Goal: Information Seeking & Learning: Learn about a topic

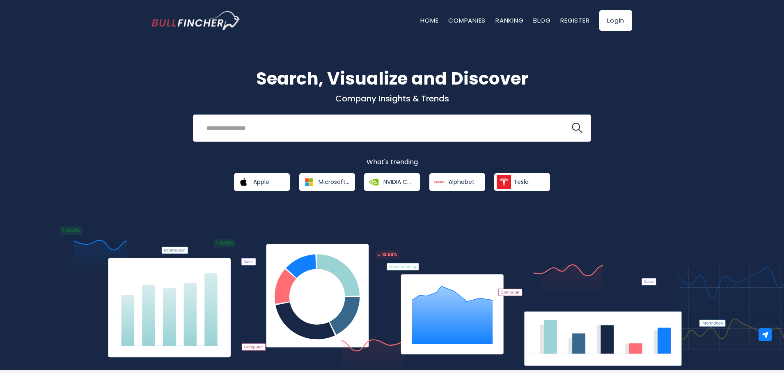
drag, startPoint x: 0, startPoint y: 0, endPoint x: 349, endPoint y: 108, distance: 365.5
click at [349, 108] on div "Search, Visualize and Discover Company Insights & Trends Recent searches Trendi…" at bounding box center [392, 128] width 493 height 125
click at [348, 121] on input "search" at bounding box center [382, 127] width 360 height 15
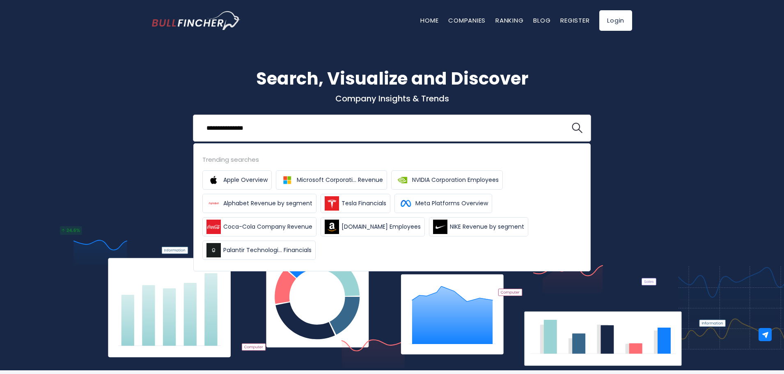
type input "**********"
click at [572, 123] on button at bounding box center [577, 128] width 11 height 11
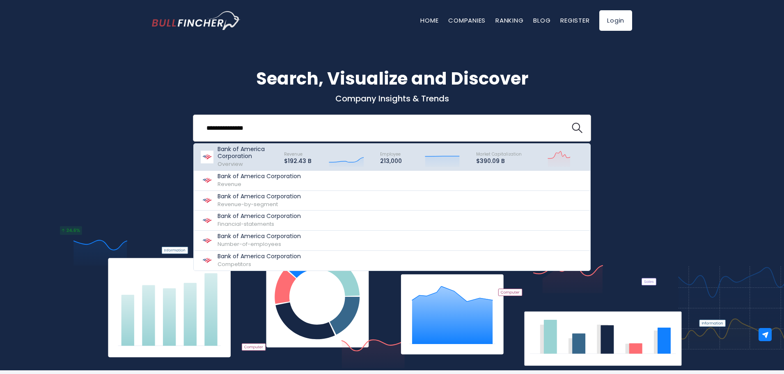
click at [284, 158] on p "$192.43 B" at bounding box center [297, 161] width 27 height 7
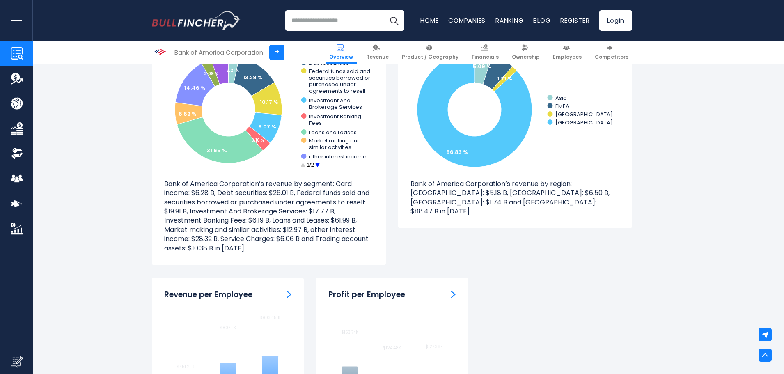
scroll to position [749, 0]
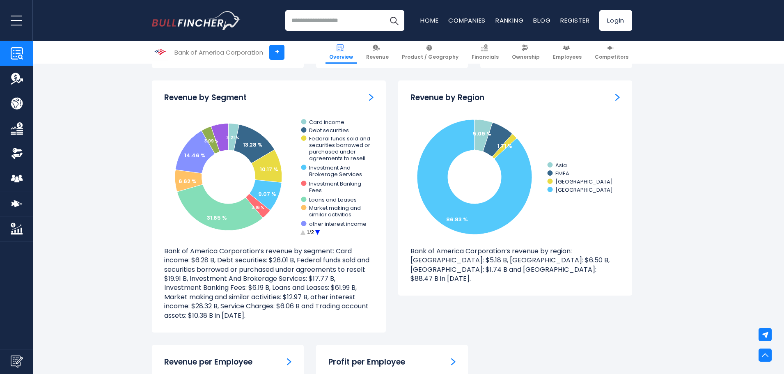
drag, startPoint x: 777, startPoint y: 108, endPoint x: 776, endPoint y: 135, distance: 28.0
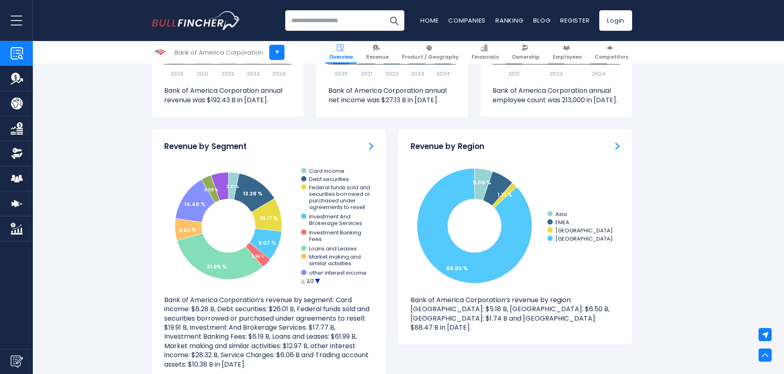
scroll to position [757, 0]
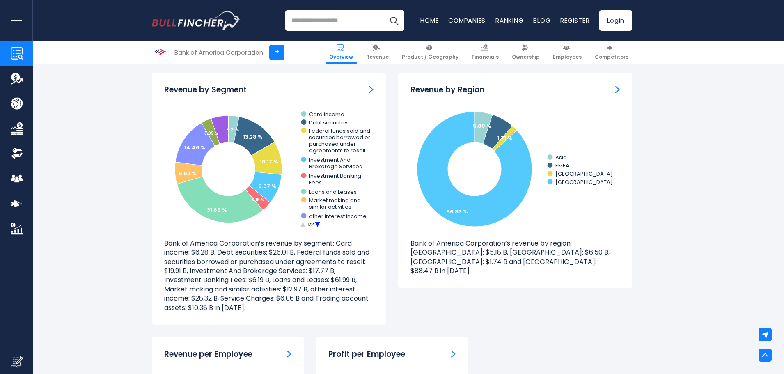
click at [364, 103] on div "Revenue by Segment Created with Highcharts 12.1.2 3.21 % 13.28 % 10.17 % 9.07 %…" at bounding box center [269, 199] width 234 height 252
click at [373, 92] on img "Revenue by Segment" at bounding box center [371, 89] width 5 height 7
click at [391, 47] on link "Revenue" at bounding box center [377, 52] width 30 height 23
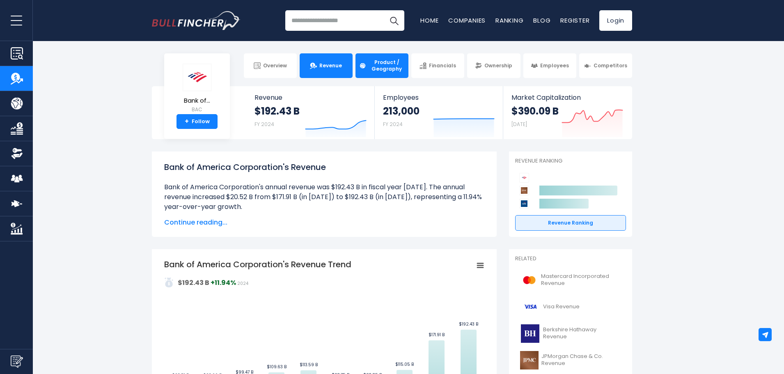
click at [389, 66] on span "Product / Geography" at bounding box center [387, 65] width 36 height 13
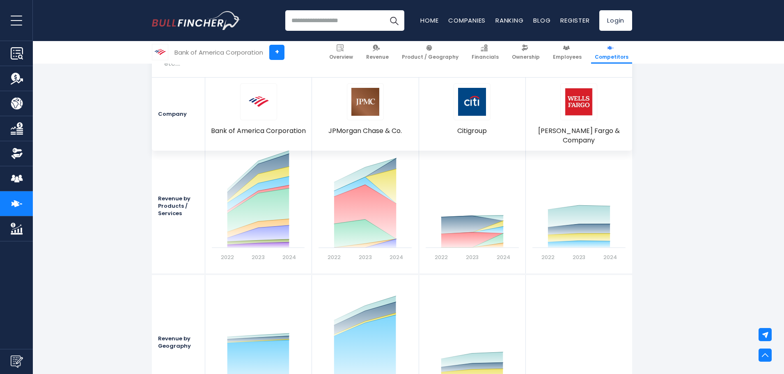
scroll to position [799, 0]
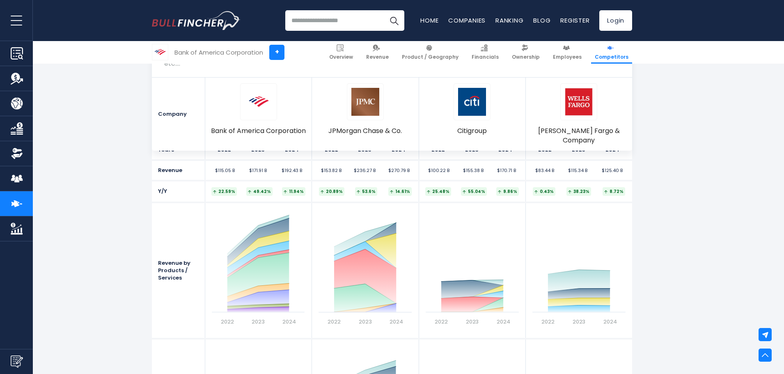
click at [180, 243] on div "Revenue by Products / Services" at bounding box center [178, 270] width 53 height 135
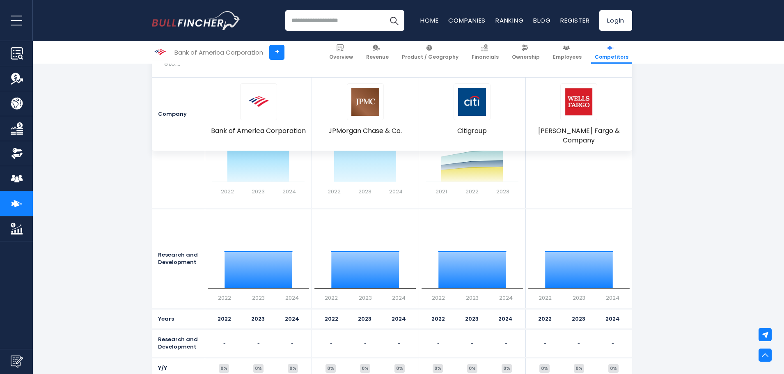
scroll to position [0, 0]
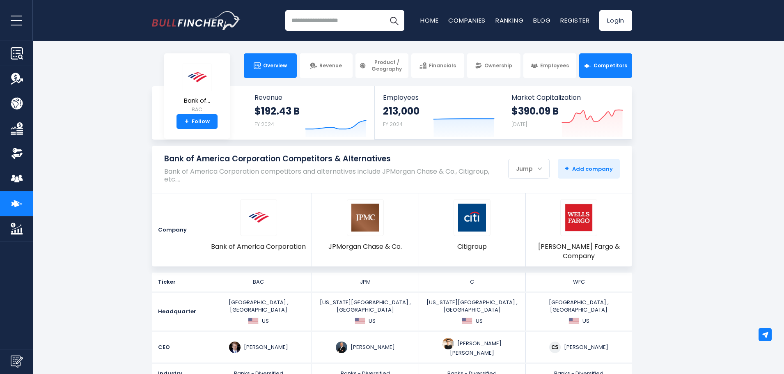
click at [287, 63] on link "Overview" at bounding box center [270, 65] width 53 height 25
